Goal: Communication & Community: Answer question/provide support

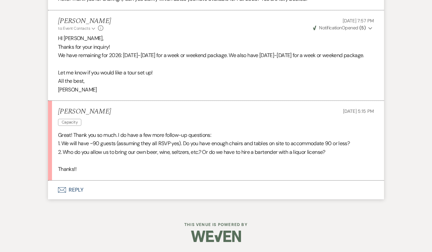
scroll to position [592, 0]
click at [75, 196] on button "Envelope Reply" at bounding box center [216, 189] width 336 height 19
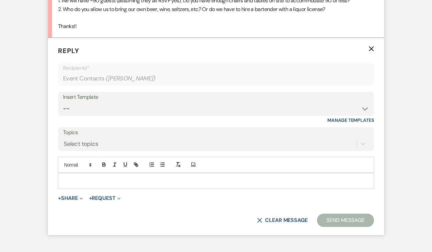
scroll to position [732, 0]
click at [162, 184] on p at bounding box center [215, 180] width 305 height 7
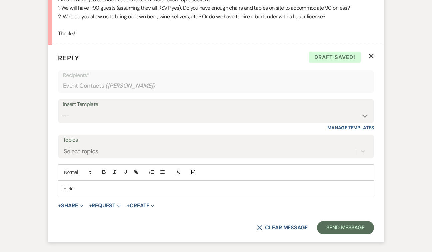
scroll to position [722, 0]
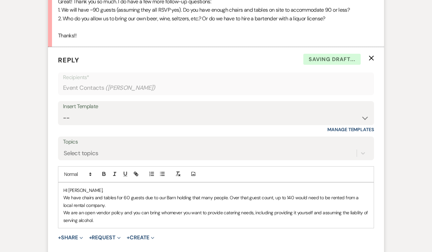
click at [356, 220] on p "We are an open vendor policy and you can bring whomever you want to provide cat…" at bounding box center [215, 216] width 305 height 15
click at [100, 224] on p "We are an open vendor policy and you can bring whomever you want to provide cat…" at bounding box center [215, 216] width 305 height 15
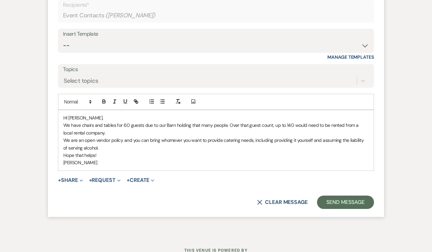
scroll to position [801, 0]
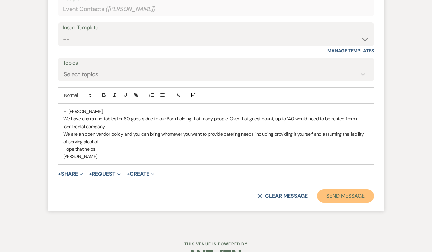
click at [340, 202] on button "Send Message" at bounding box center [345, 195] width 57 height 13
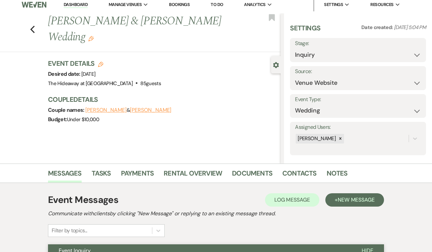
scroll to position [0, 0]
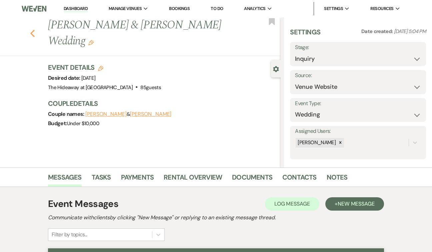
click at [32, 30] on use "button" at bounding box center [32, 33] width 4 height 7
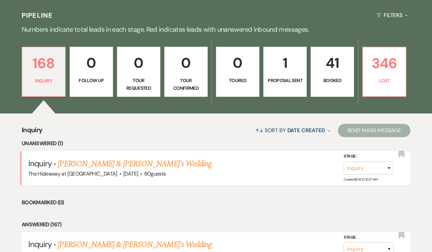
scroll to position [145, 0]
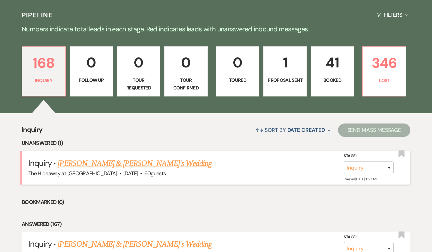
click at [108, 162] on link "[PERSON_NAME] & [PERSON_NAME]'s Wedding" at bounding box center [135, 163] width 154 height 12
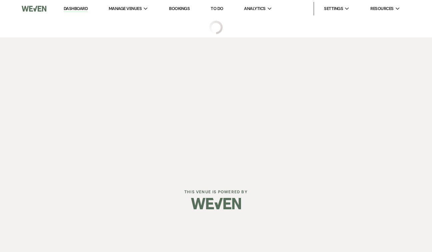
select select "5"
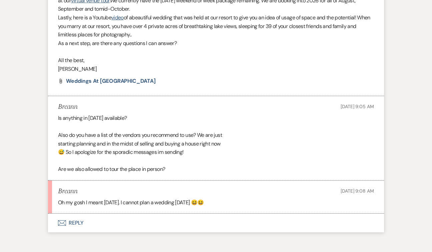
scroll to position [467, 0]
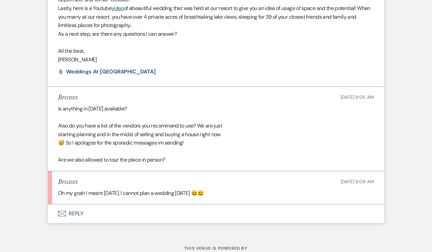
click at [77, 214] on button "Envelope Reply" at bounding box center [216, 213] width 336 height 19
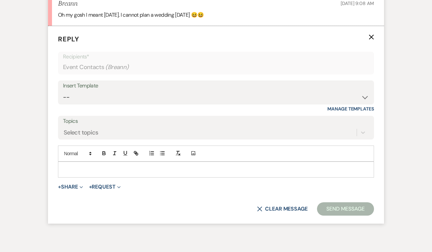
scroll to position [645, 0]
click at [128, 163] on div at bounding box center [215, 168] width 315 height 15
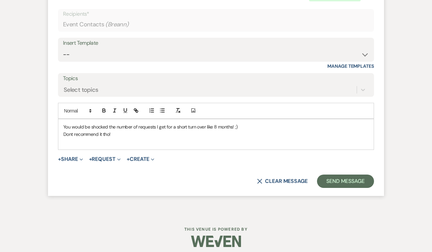
scroll to position [692, 0]
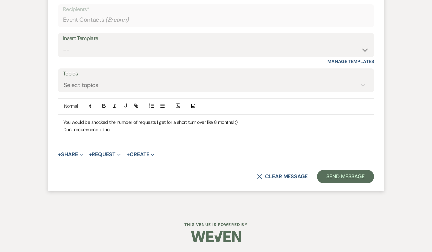
click at [70, 150] on span "+ Share Expand Doc Upload Documents Add Photo Images Pref Vendors Preferred ven…" at bounding box center [70, 154] width 25 height 8
click at [72, 154] on button "+ Share Expand" at bounding box center [70, 154] width 25 height 5
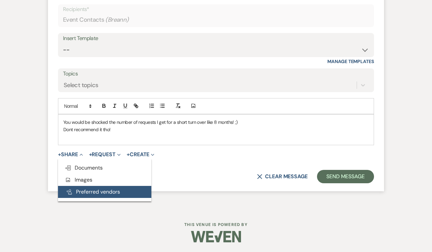
click at [96, 191] on button "Pref Vendors Preferred vendors" at bounding box center [104, 192] width 93 height 12
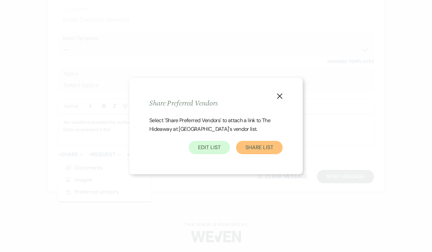
click at [264, 143] on button "Share List" at bounding box center [259, 147] width 47 height 13
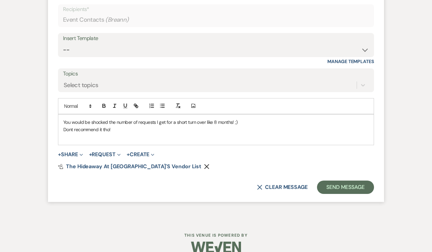
click at [141, 129] on p "Dont recommend it tho!" at bounding box center [215, 129] width 305 height 7
